Goal: Find specific page/section: Find specific page/section

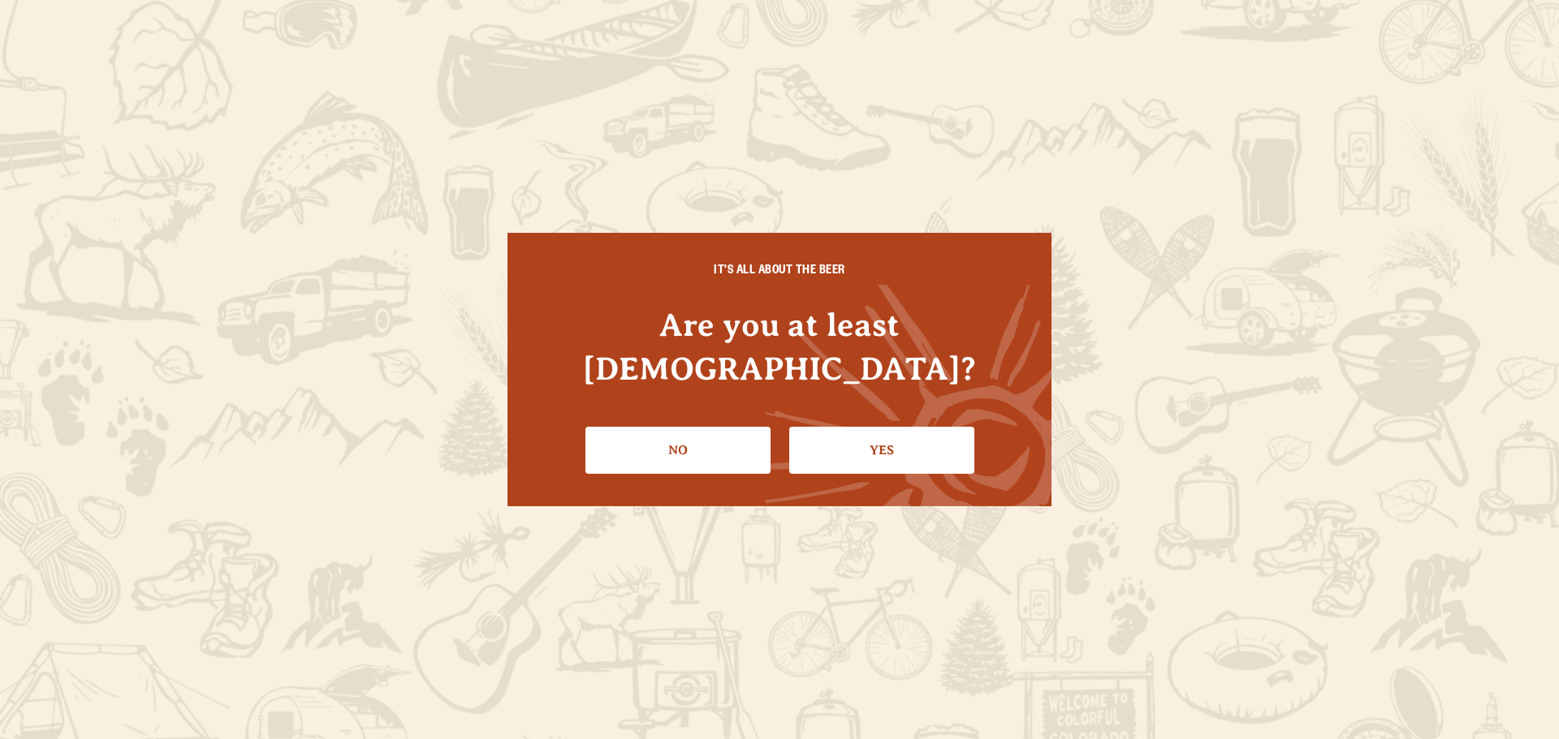
drag, startPoint x: 832, startPoint y: 439, endPoint x: 869, endPoint y: 442, distance: 37.5
click at [870, 442] on link "Yes" at bounding box center [881, 450] width 185 height 47
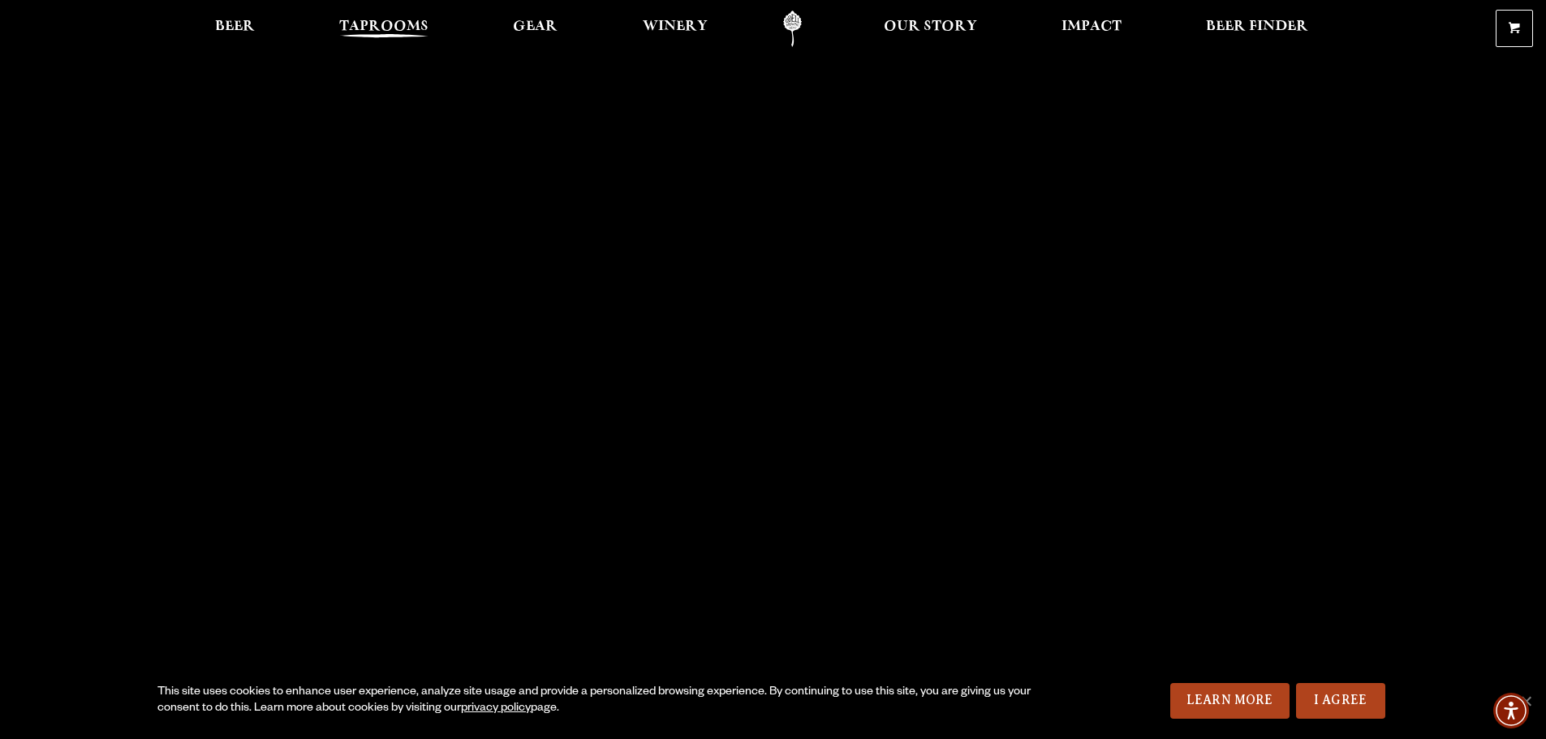
click at [377, 25] on span "Taprooms" at bounding box center [383, 26] width 89 height 13
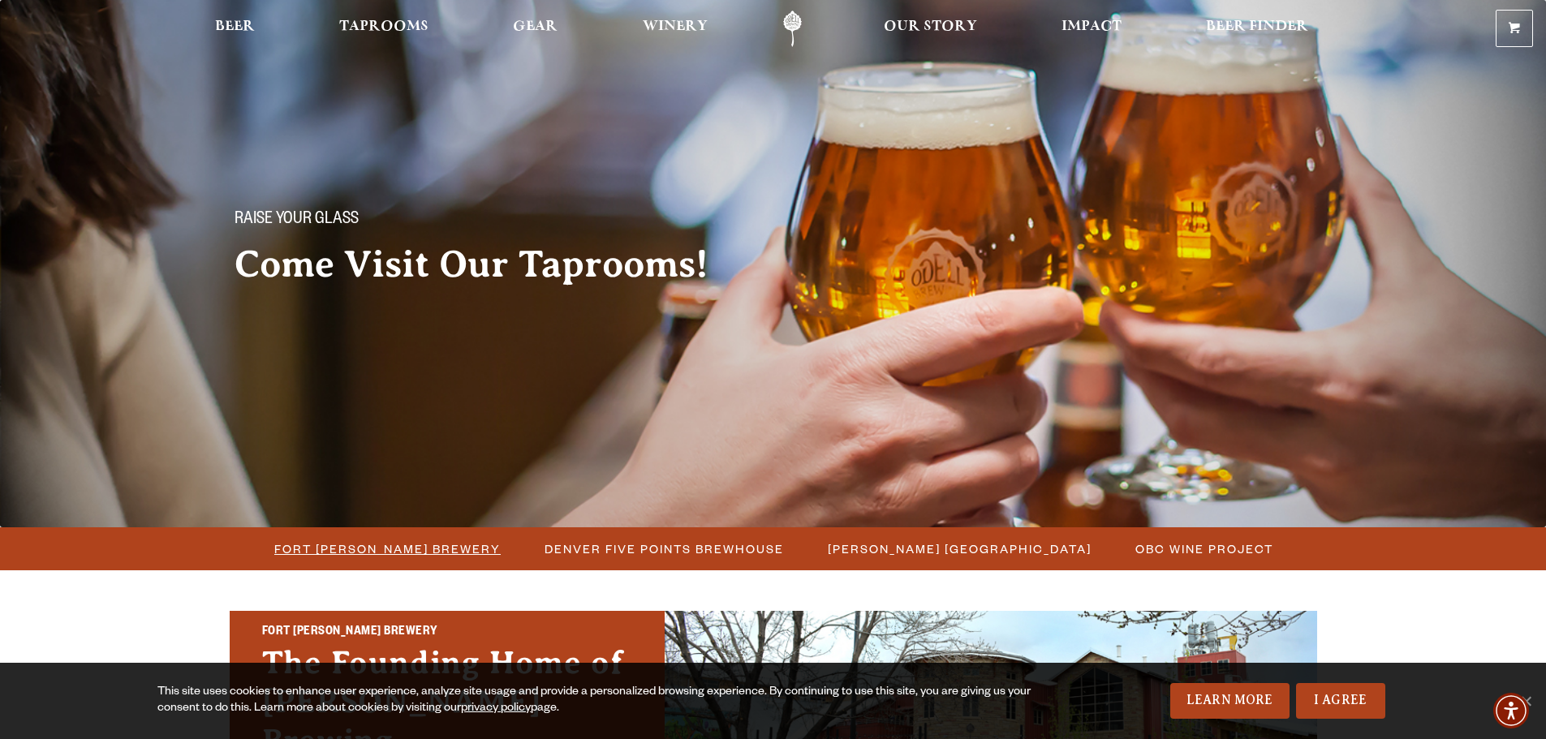
click at [400, 539] on span "Fort [PERSON_NAME] Brewery" at bounding box center [387, 549] width 226 height 24
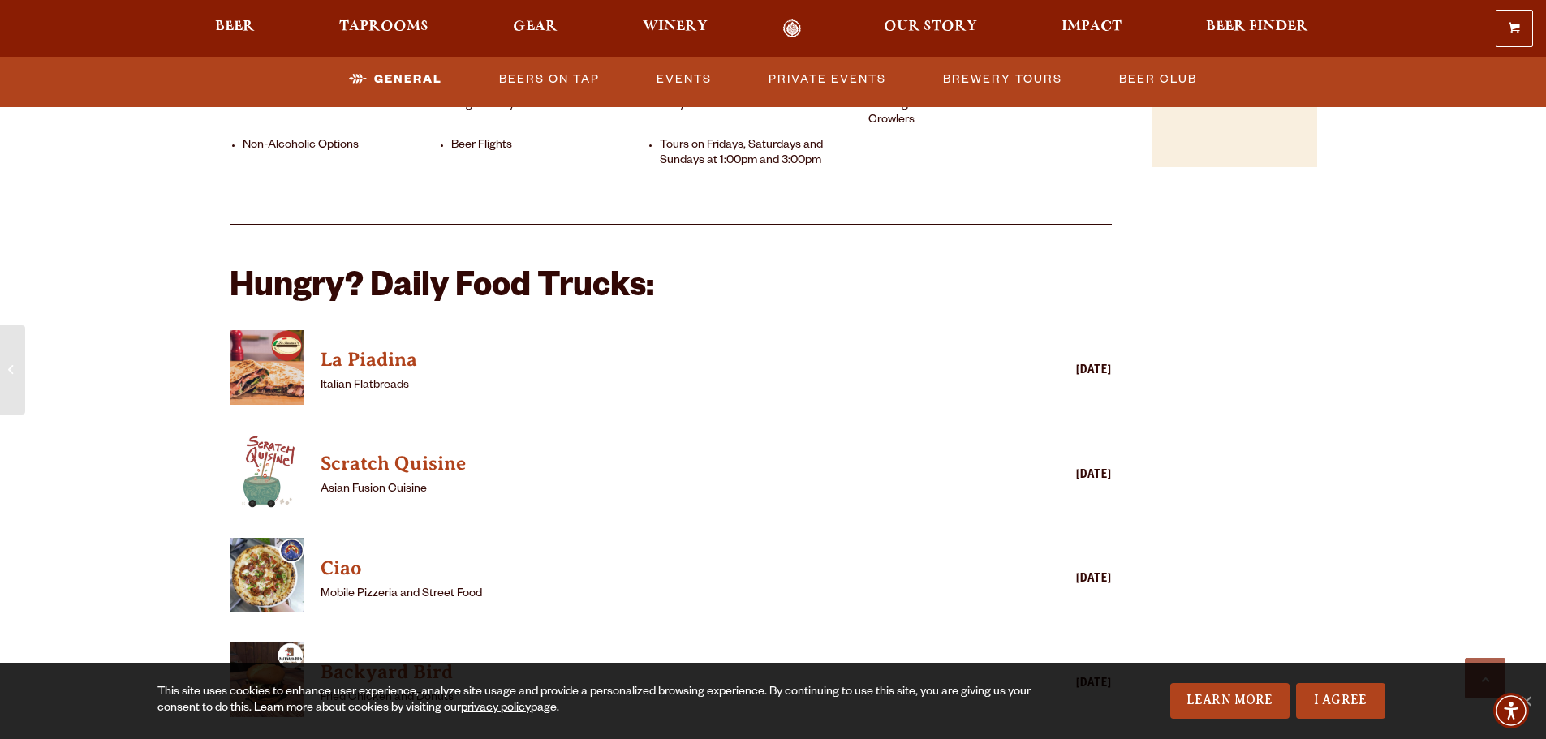
scroll to position [1705, 0]
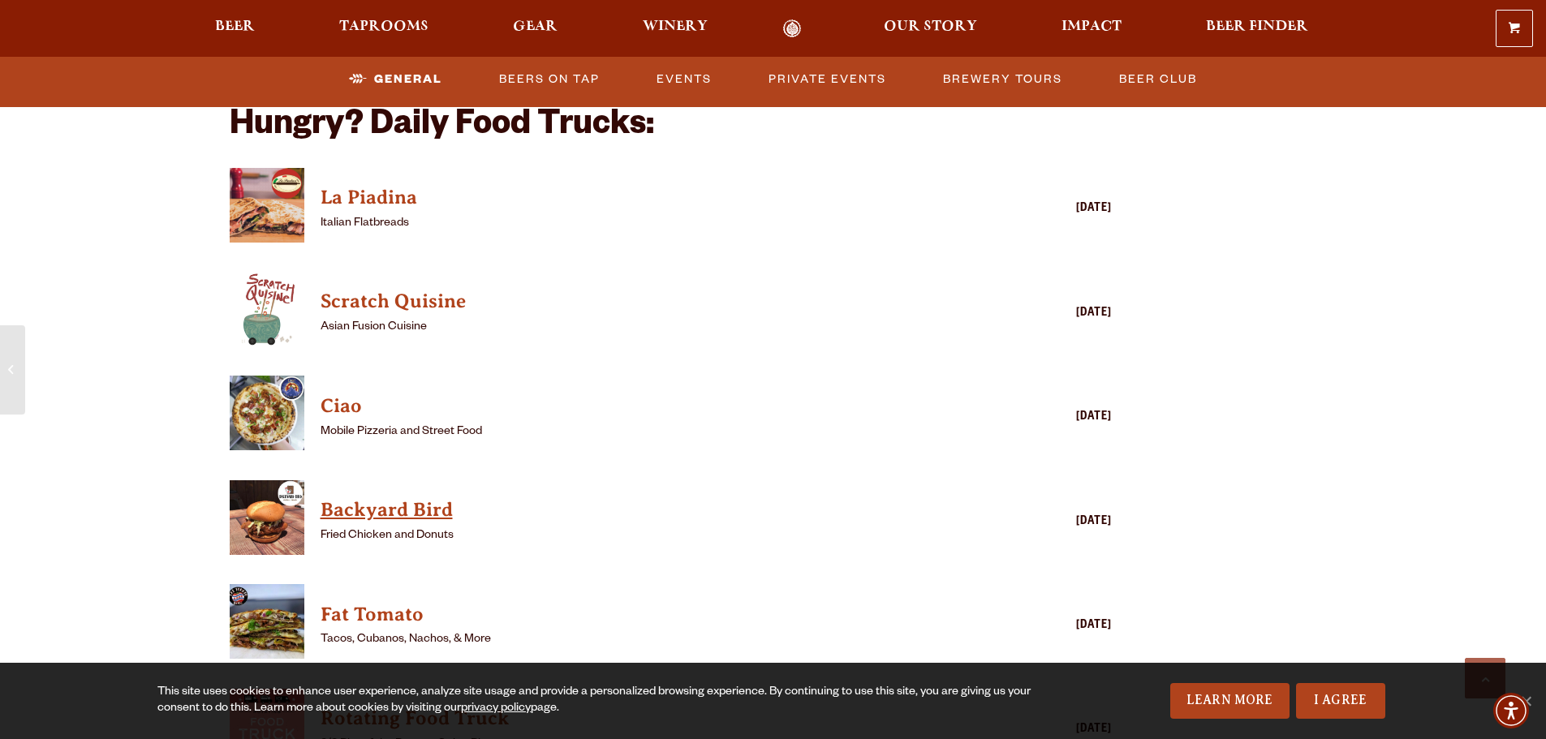
click at [437, 498] on h4 "Backyard Bird" at bounding box center [648, 511] width 654 height 26
